Goal: Find specific page/section: Find specific page/section

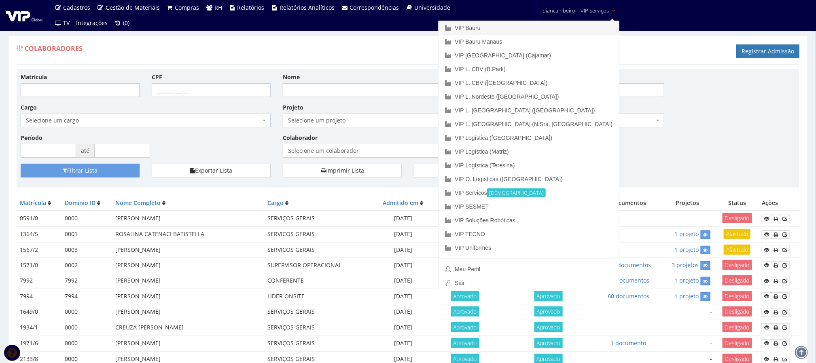
click at [544, 27] on link "VIP Bauru" at bounding box center [529, 28] width 181 height 14
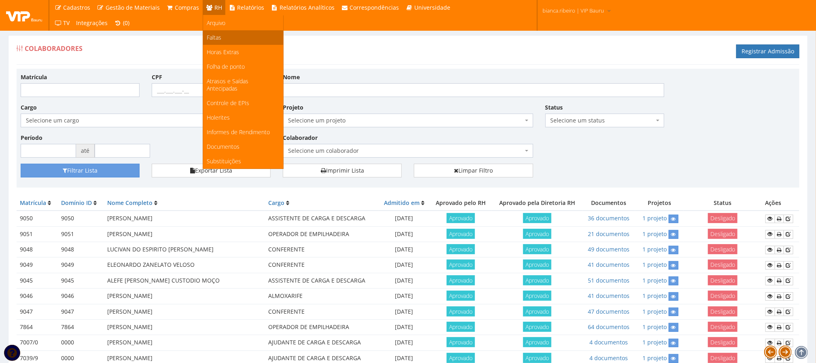
scroll to position [182, 0]
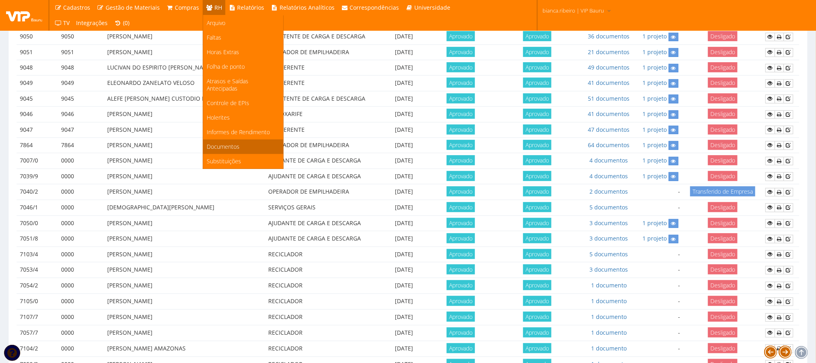
click at [212, 144] on span "Documentos" at bounding box center [223, 147] width 33 height 8
